Goal: Information Seeking & Learning: Learn about a topic

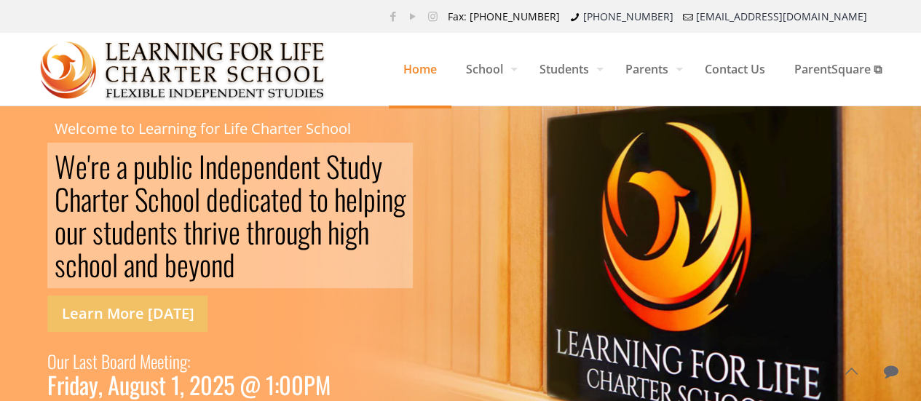
scroll to position [8, 0]
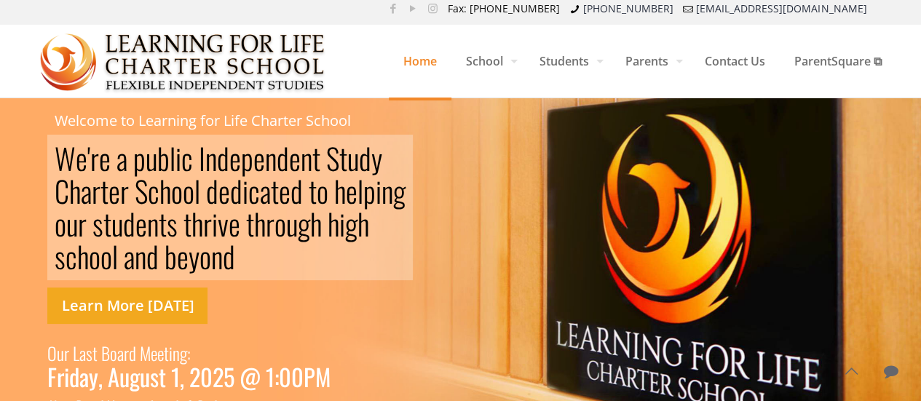
click at [156, 304] on link "Learn More [DATE]" at bounding box center [127, 306] width 160 height 36
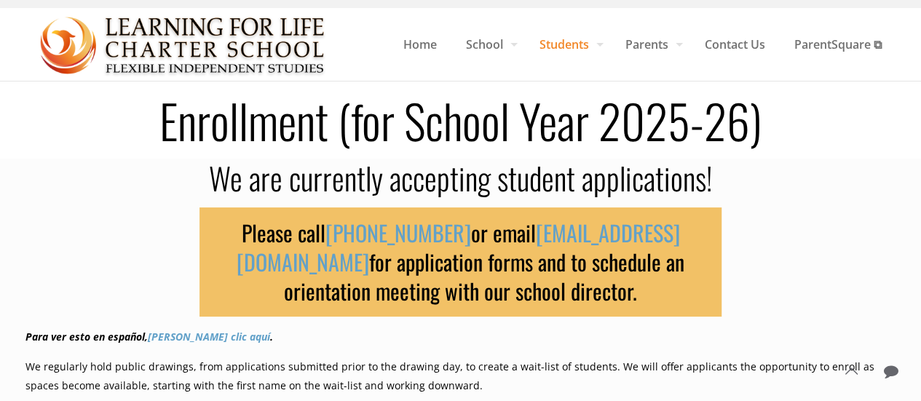
scroll to position [15, 0]
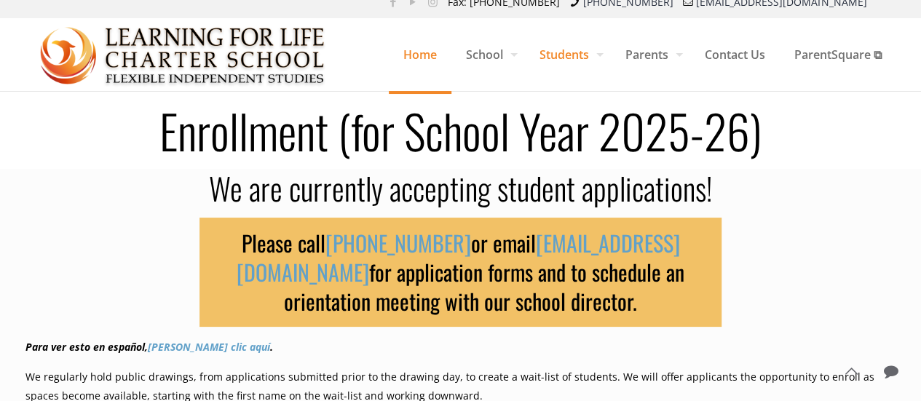
click at [410, 57] on span "Home" at bounding box center [420, 55] width 63 height 44
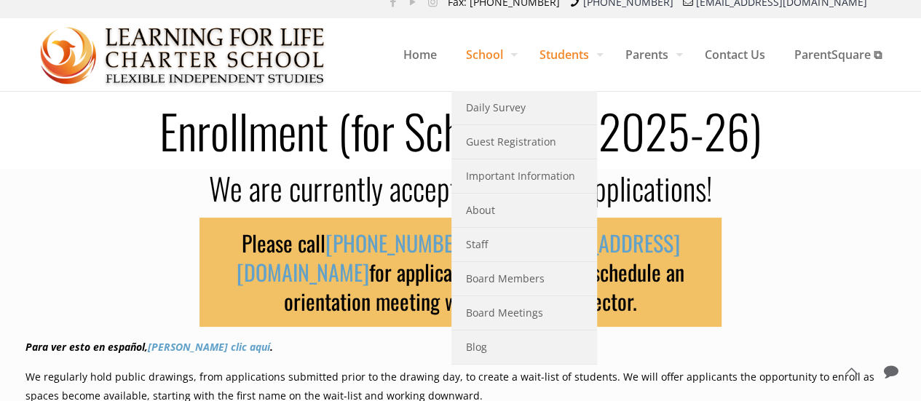
click at [463, 44] on span "School" at bounding box center [488, 55] width 74 height 44
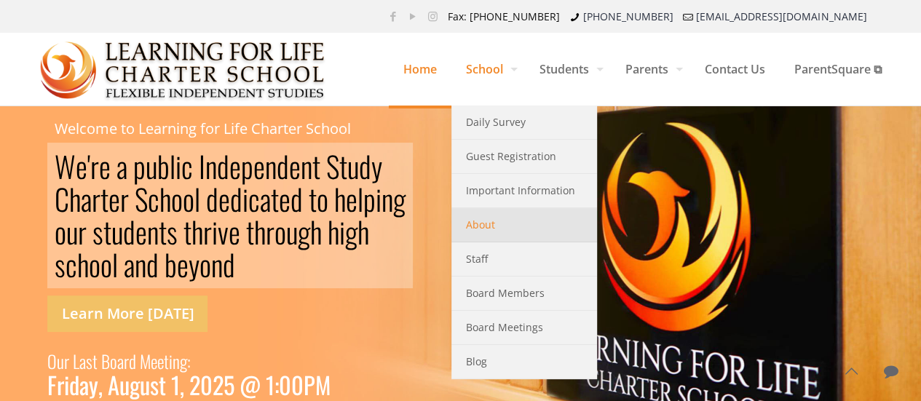
click at [499, 225] on link "About" at bounding box center [524, 225] width 146 height 34
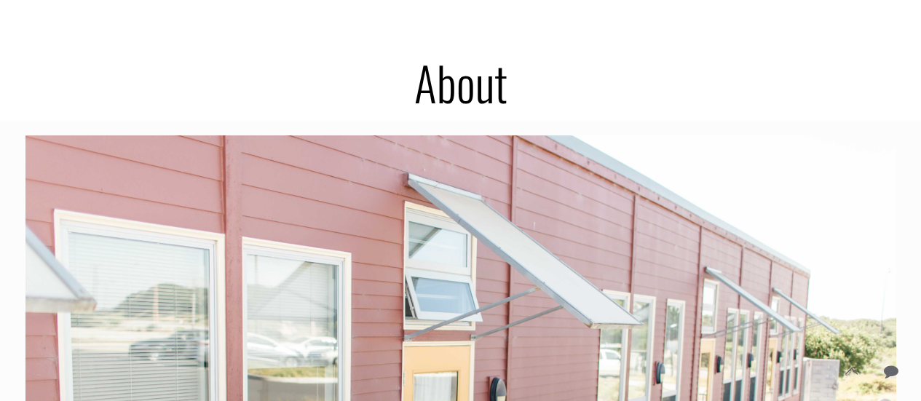
scroll to position [132, 0]
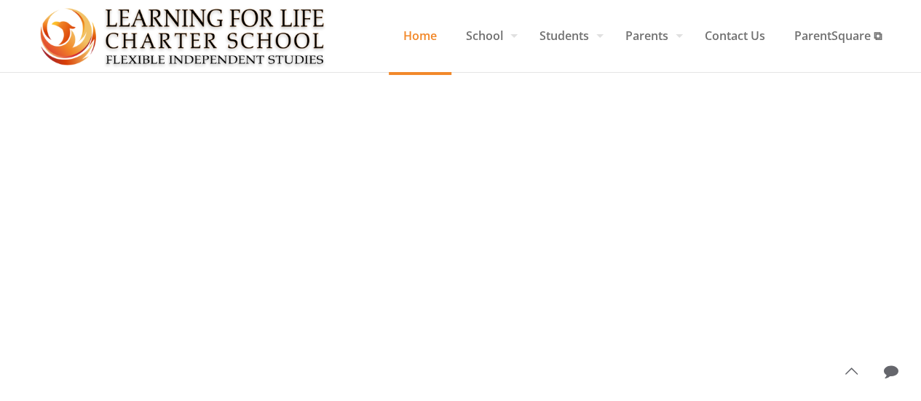
scroll to position [32, 0]
